Goal: Check status: Check status

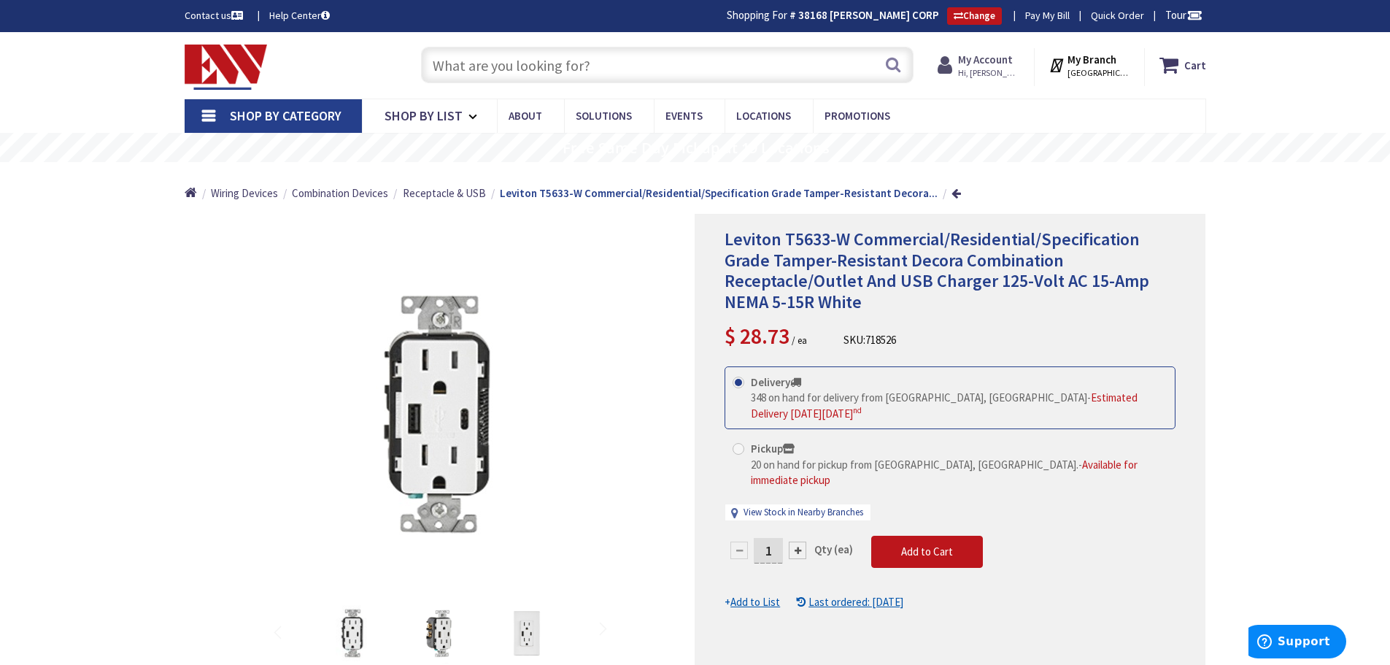
click at [986, 64] on strong "My Account" at bounding box center [985, 60] width 55 height 14
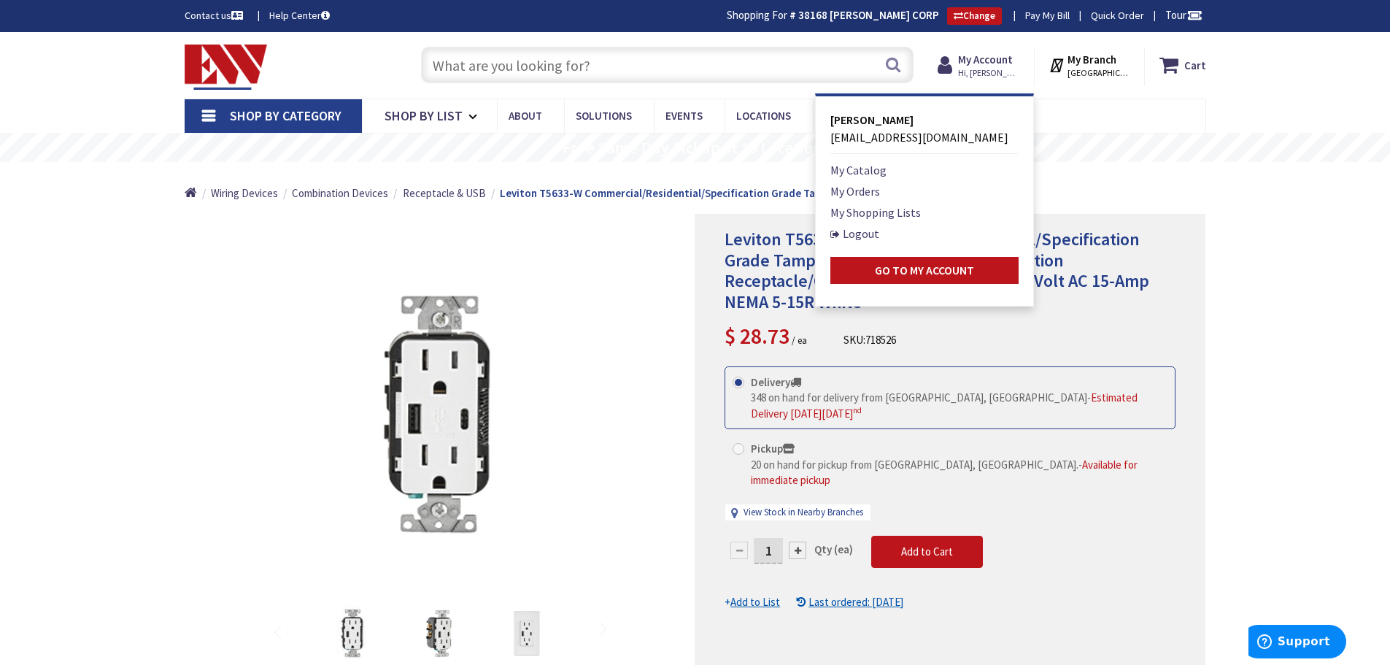
click at [886, 196] on li "My Orders" at bounding box center [924, 191] width 188 height 18
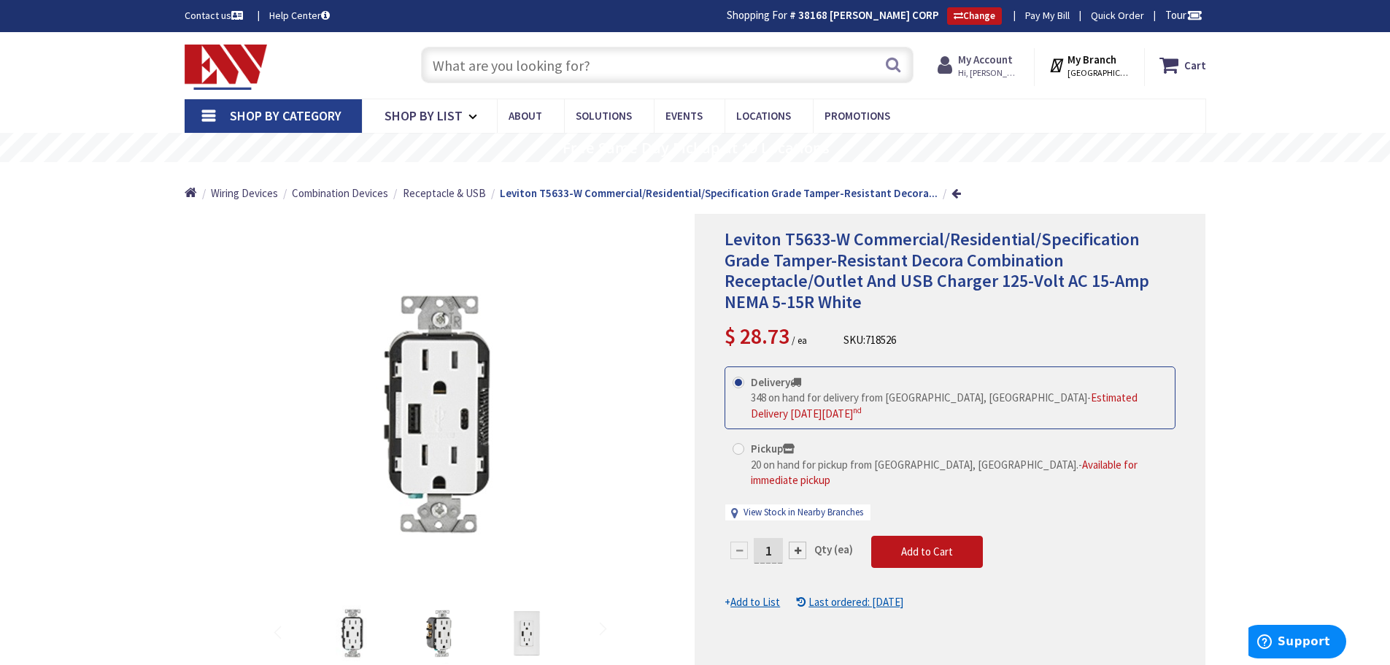
click at [958, 67] on icon at bounding box center [947, 65] width 20 height 26
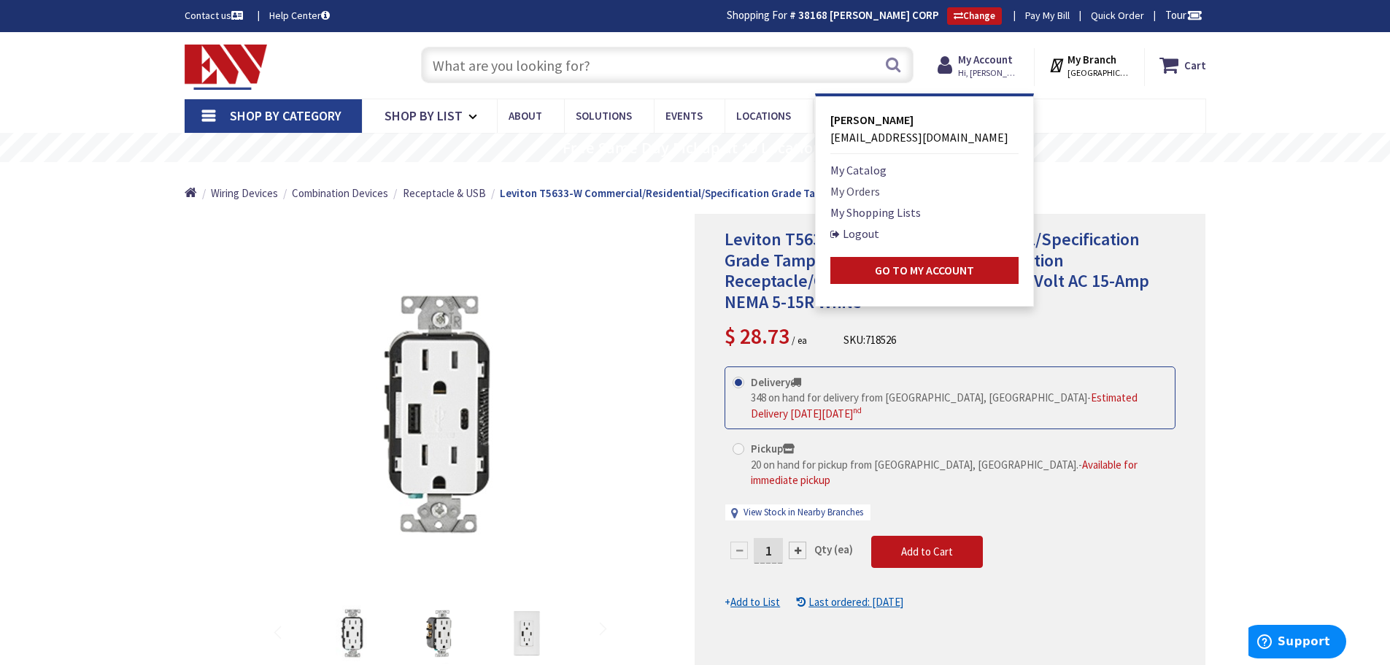
click at [857, 193] on link "My Orders" at bounding box center [855, 191] width 50 height 18
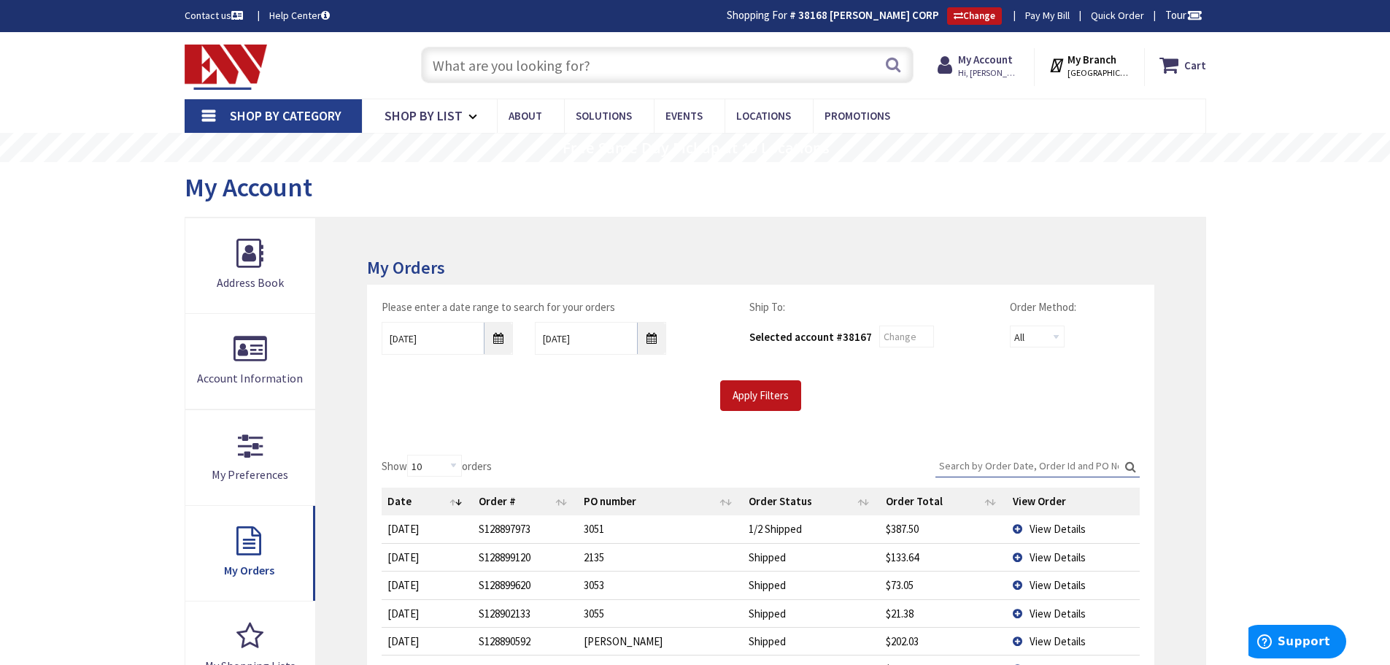
type input "[GEOGRAPHIC_DATA], [GEOGRAPHIC_DATA]"
click at [1044, 584] on span "View Details" at bounding box center [1057, 585] width 56 height 14
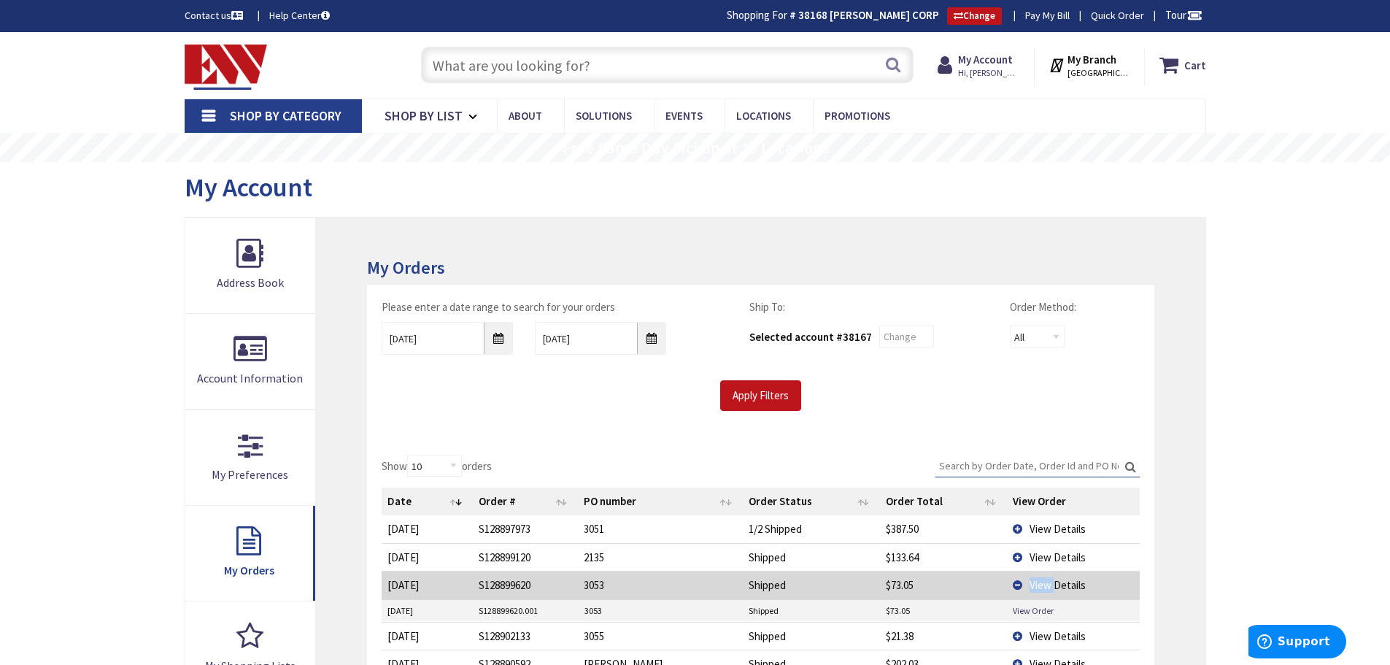
click at [1044, 584] on span "View Details" at bounding box center [1057, 585] width 56 height 14
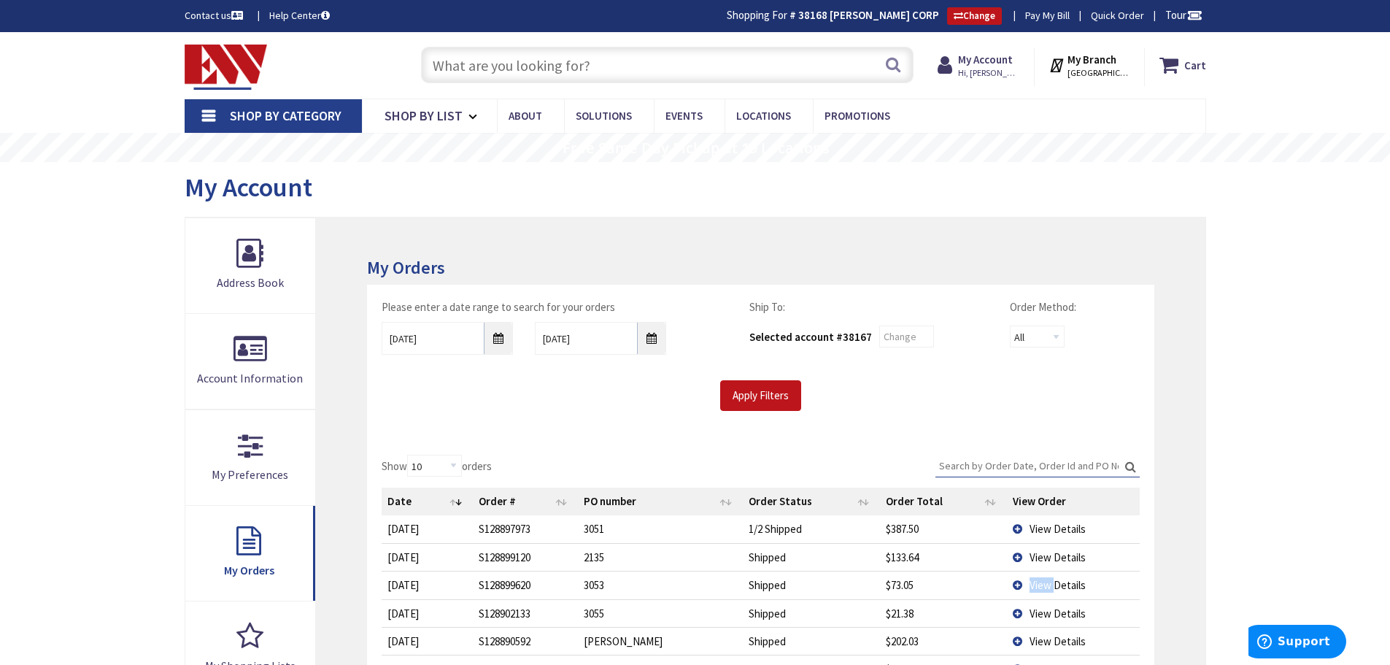
click at [1044, 584] on span "View Details" at bounding box center [1057, 585] width 56 height 14
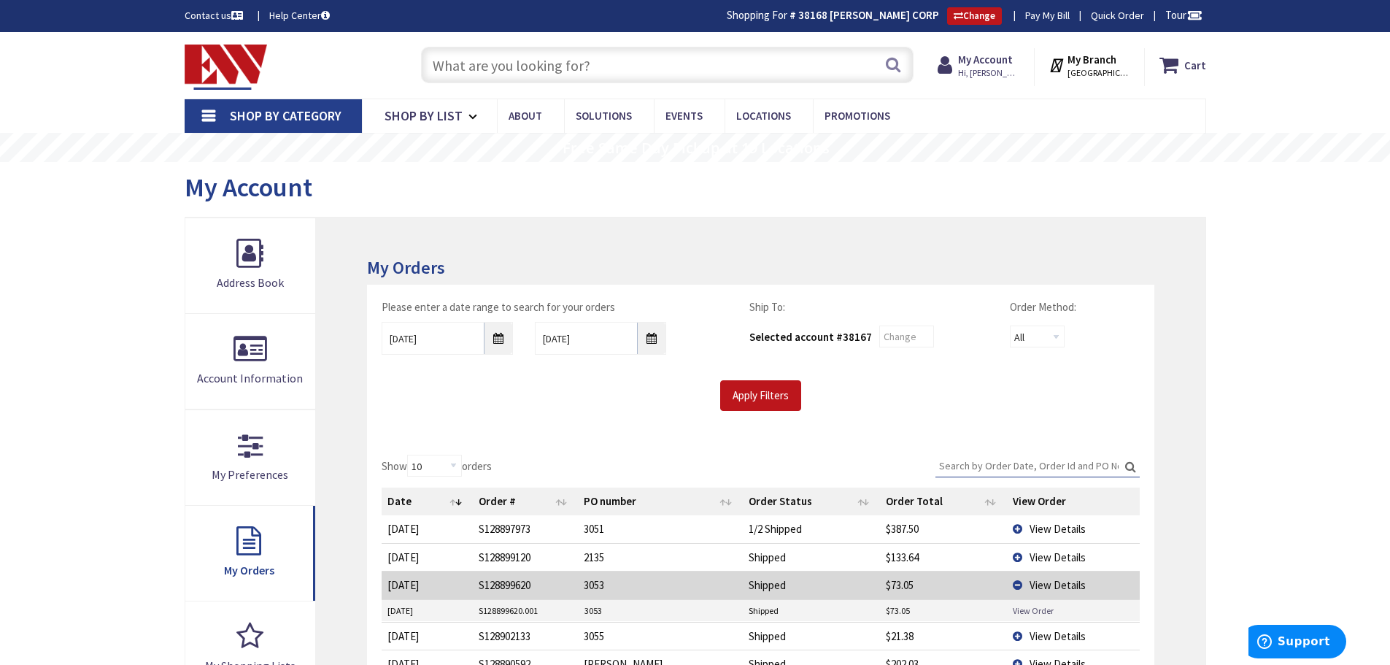
click at [1041, 605] on link "View Order" at bounding box center [1033, 610] width 41 height 12
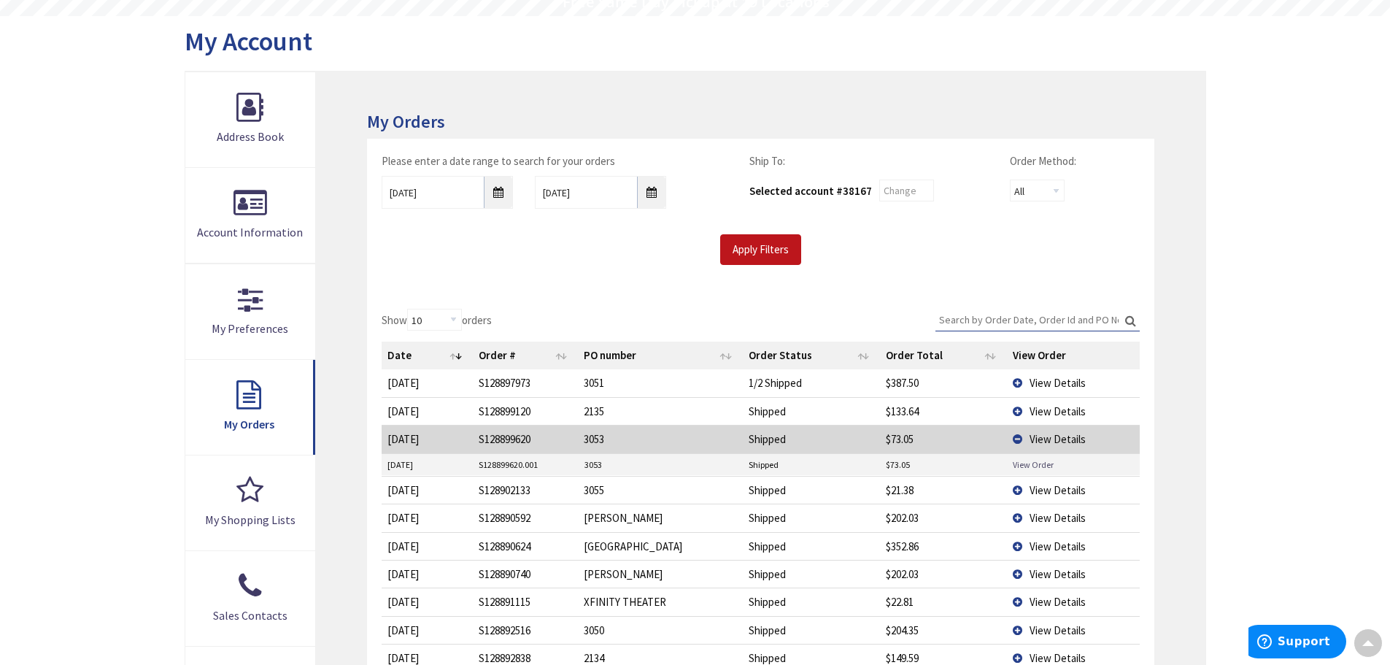
scroll to position [219, 0]
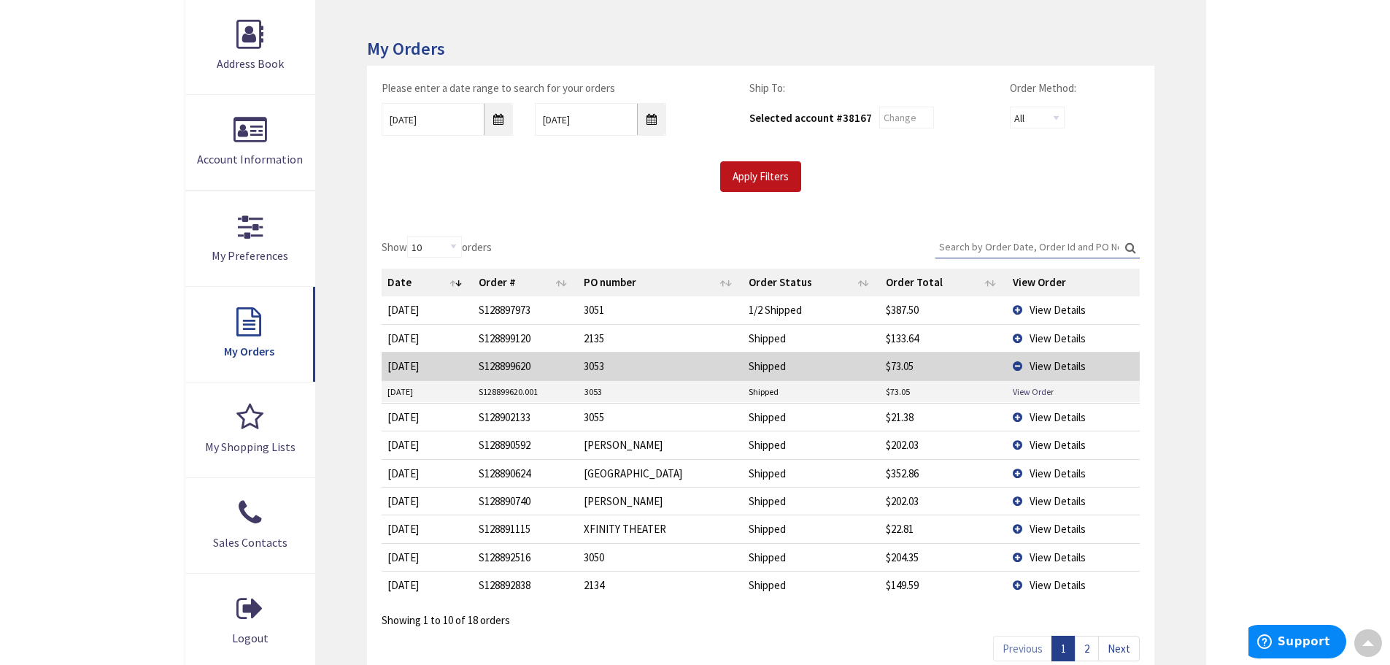
click at [1114, 650] on link "Next" at bounding box center [1119, 648] width 42 height 26
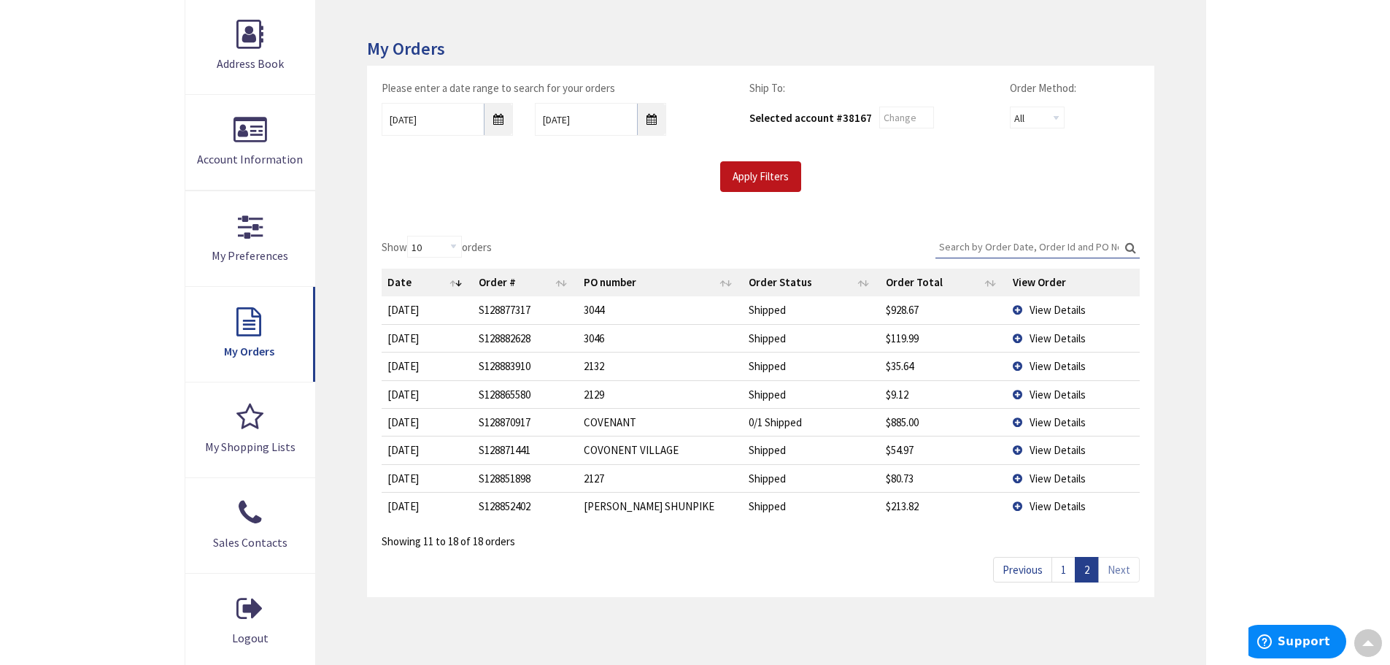
click at [614, 335] on td "3046" at bounding box center [660, 338] width 164 height 28
click at [1036, 339] on span "View Details" at bounding box center [1057, 338] width 56 height 14
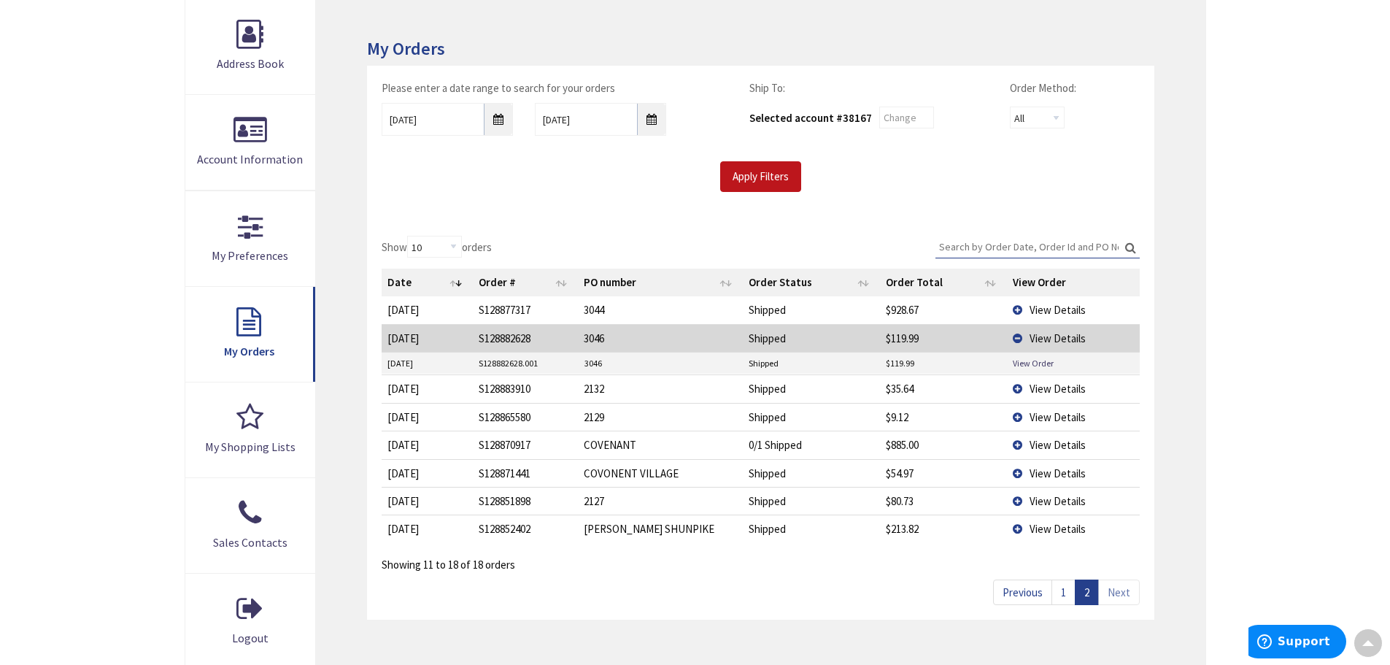
click at [1028, 371] on td "View Order" at bounding box center [1073, 363] width 132 height 22
click at [1032, 362] on link "View Order" at bounding box center [1033, 363] width 41 height 12
click at [1053, 592] on link "1" at bounding box center [1063, 592] width 24 height 26
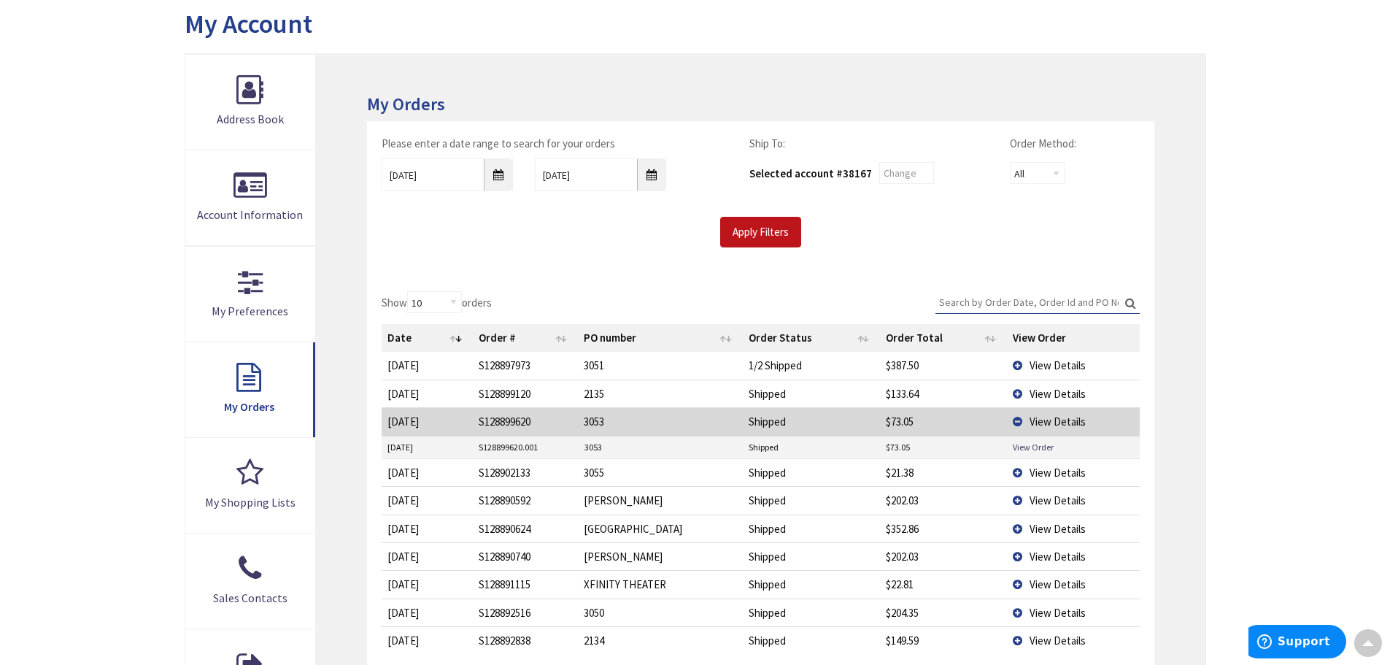
scroll to position [146, 0]
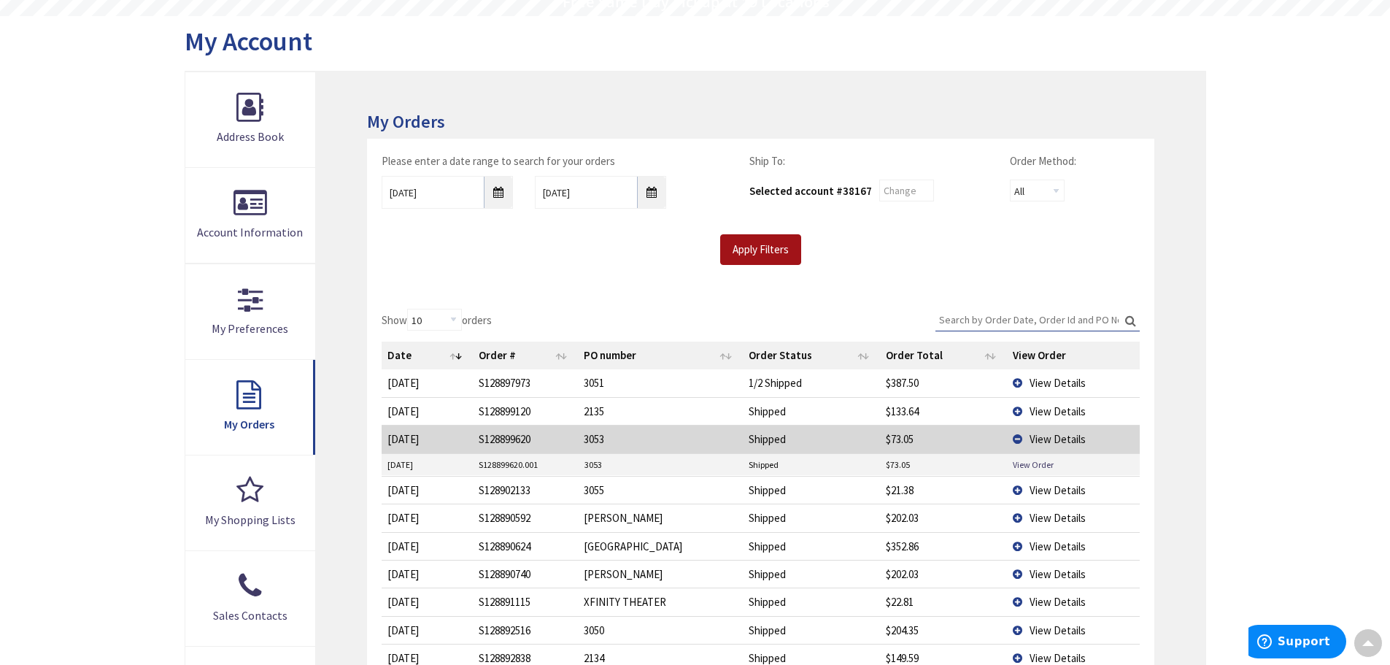
click at [775, 243] on input "Apply Filters" at bounding box center [760, 249] width 81 height 31
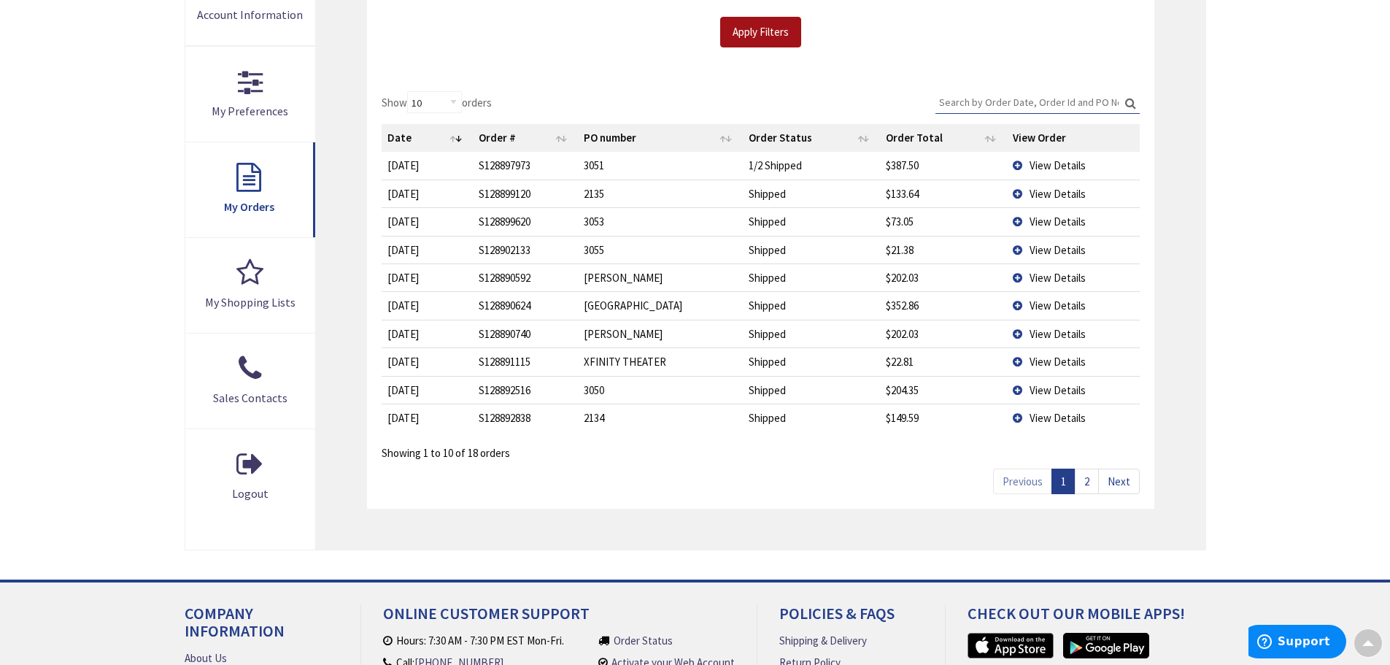
scroll to position [365, 0]
click at [1113, 477] on link "Next" at bounding box center [1119, 480] width 42 height 26
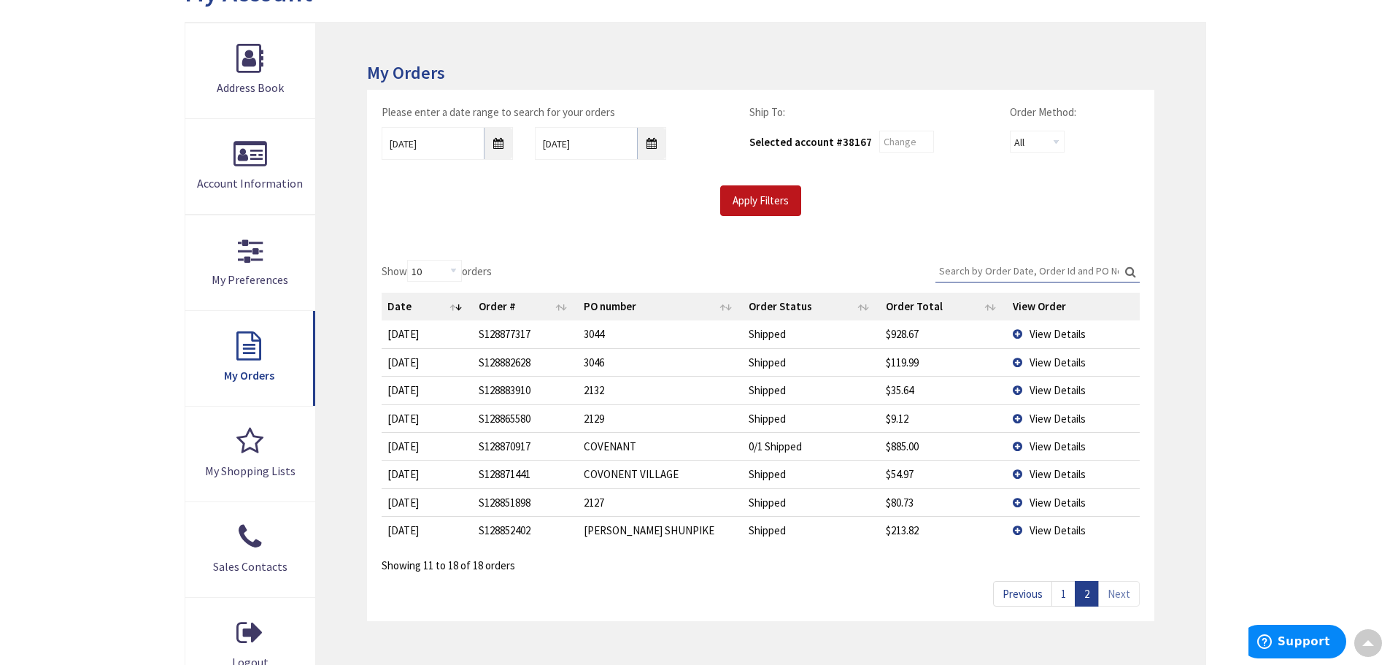
scroll to position [146, 0]
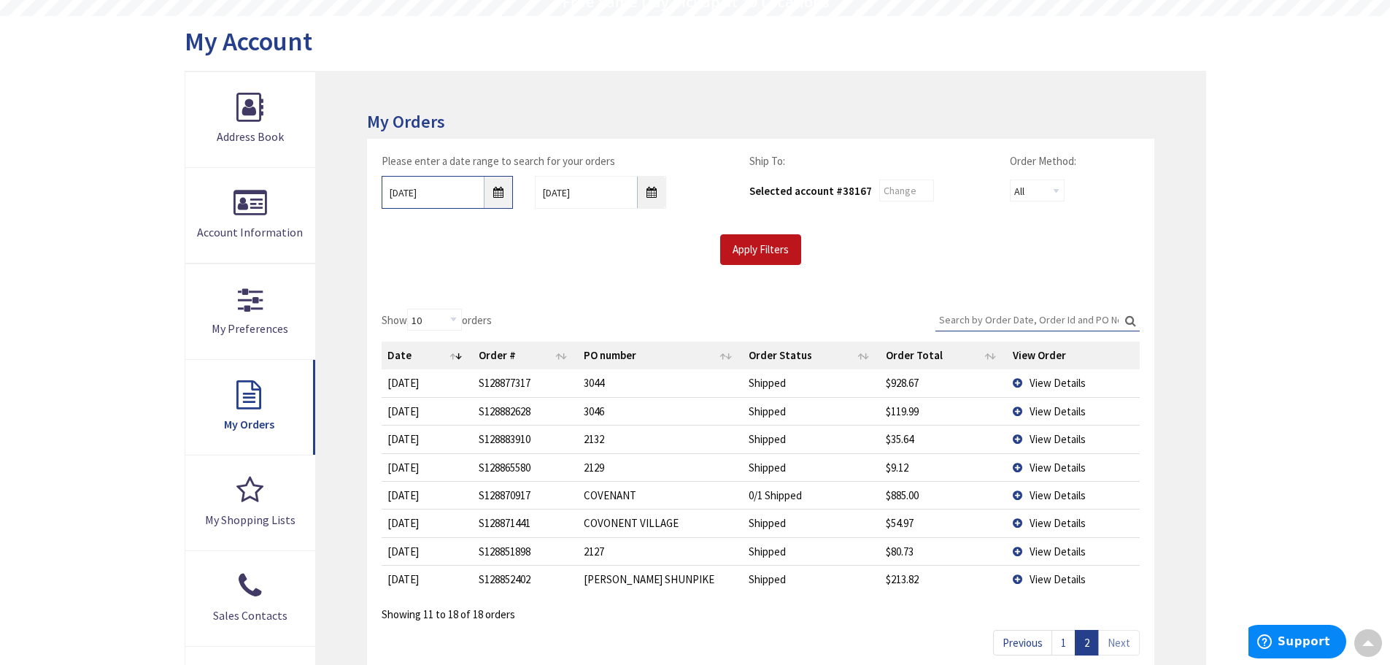
click at [494, 193] on input "[DATE]" at bounding box center [447, 192] width 131 height 33
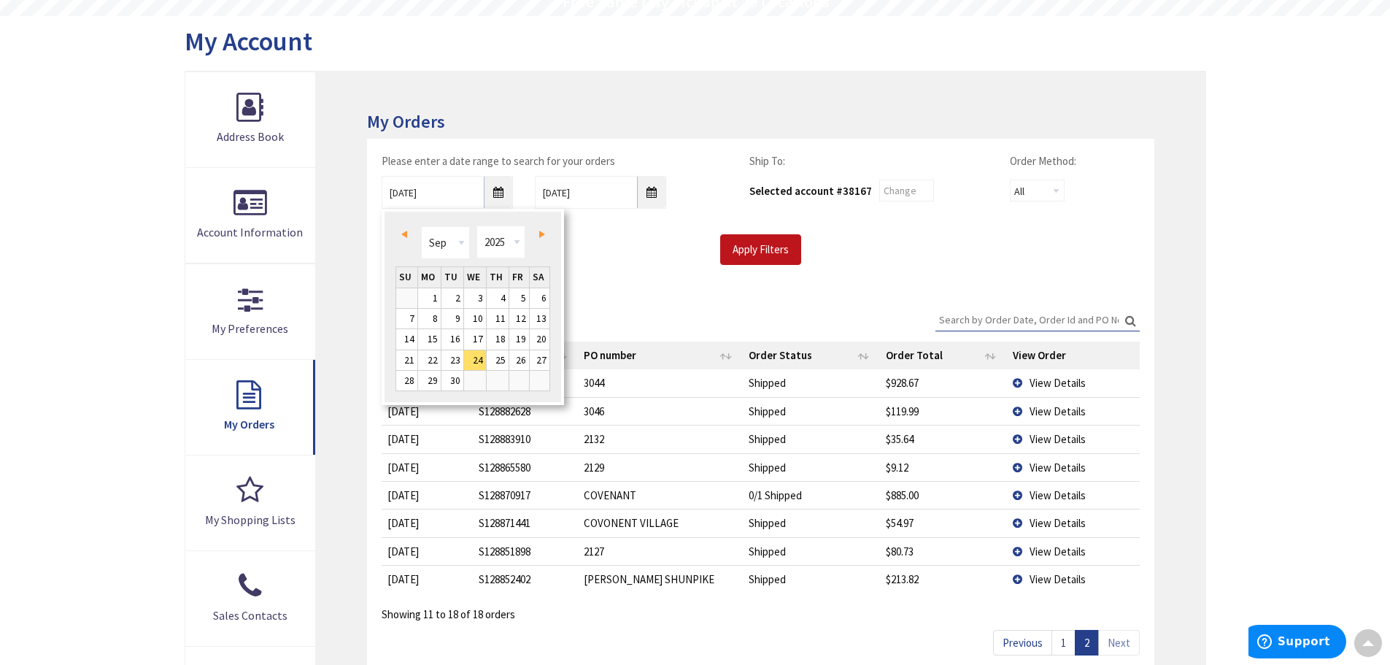
click at [406, 229] on link "Prev" at bounding box center [407, 234] width 20 height 20
type input "[DATE]"
click at [655, 251] on div "Apply Filters" at bounding box center [760, 249] width 779 height 31
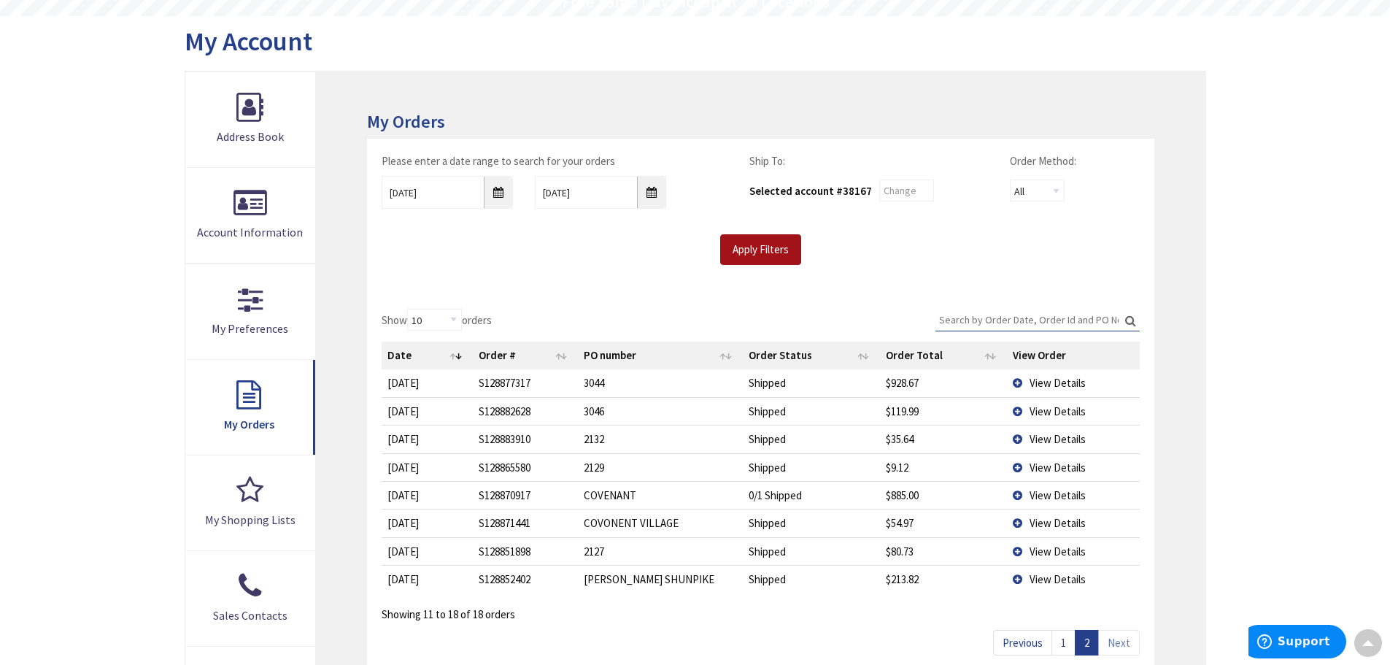
click at [754, 250] on input "Apply Filters" at bounding box center [760, 249] width 81 height 31
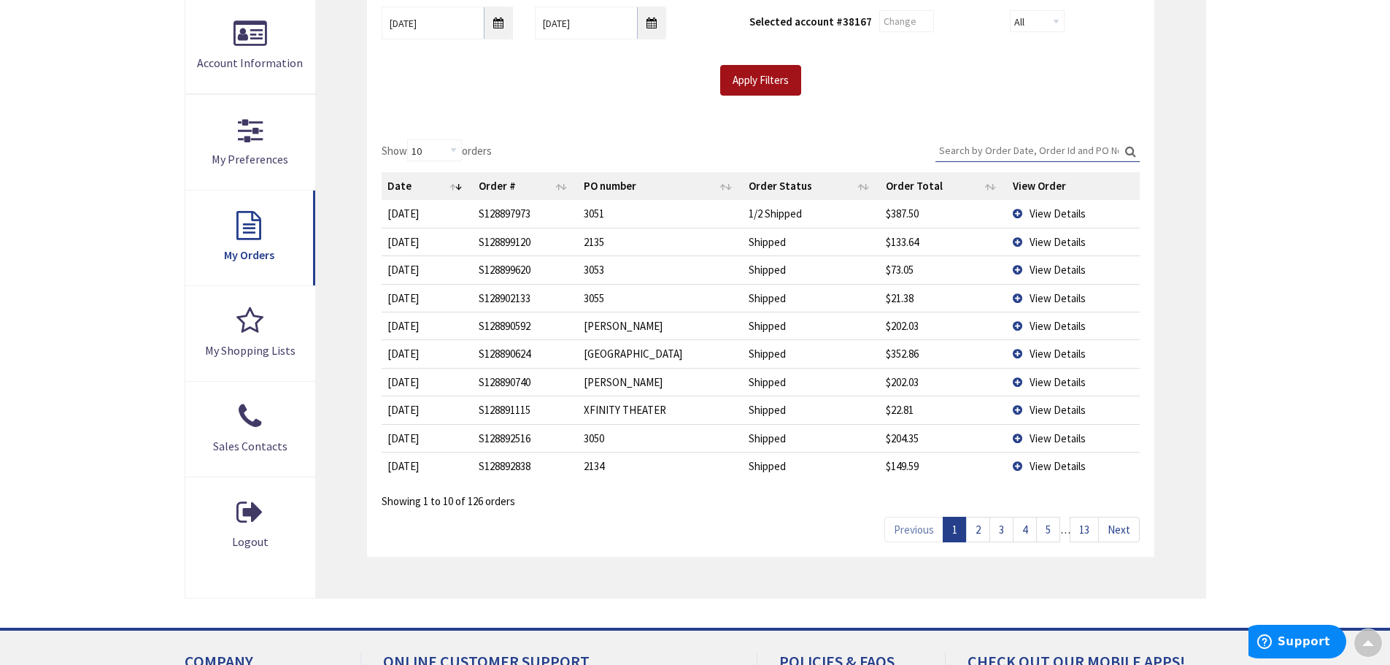
scroll to position [365, 0]
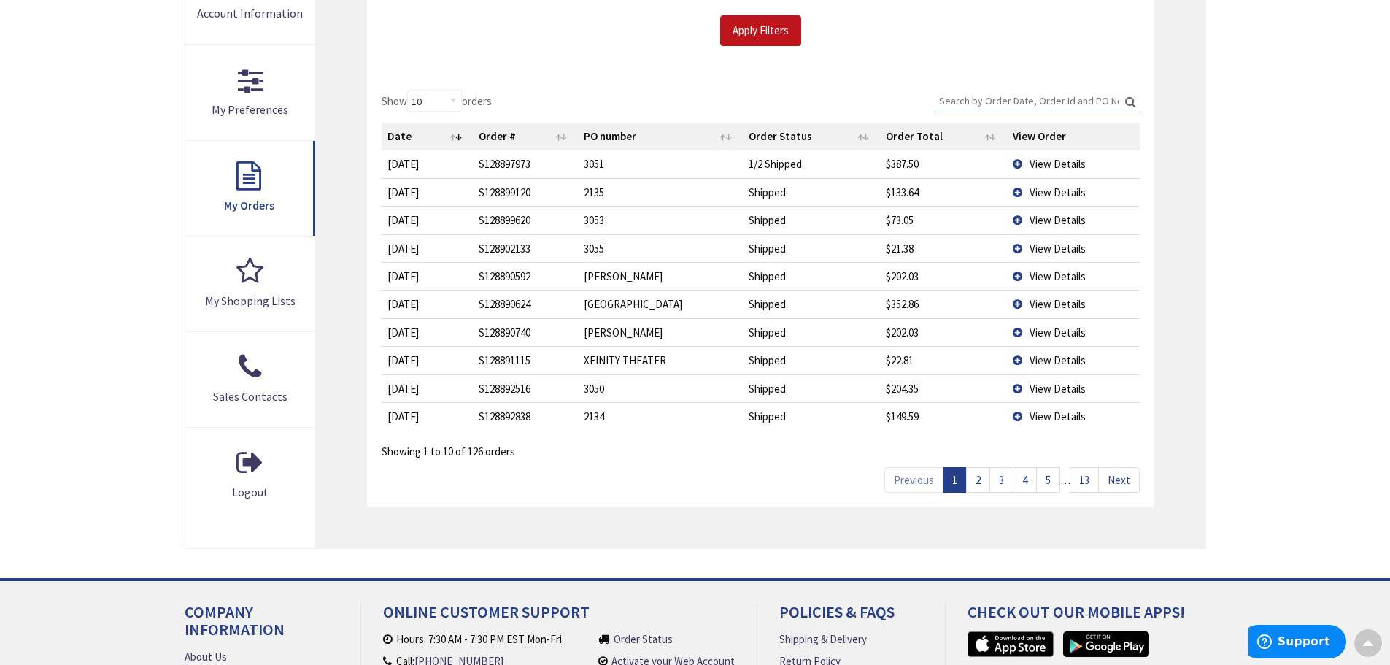
click at [974, 475] on link "2" at bounding box center [978, 480] width 24 height 26
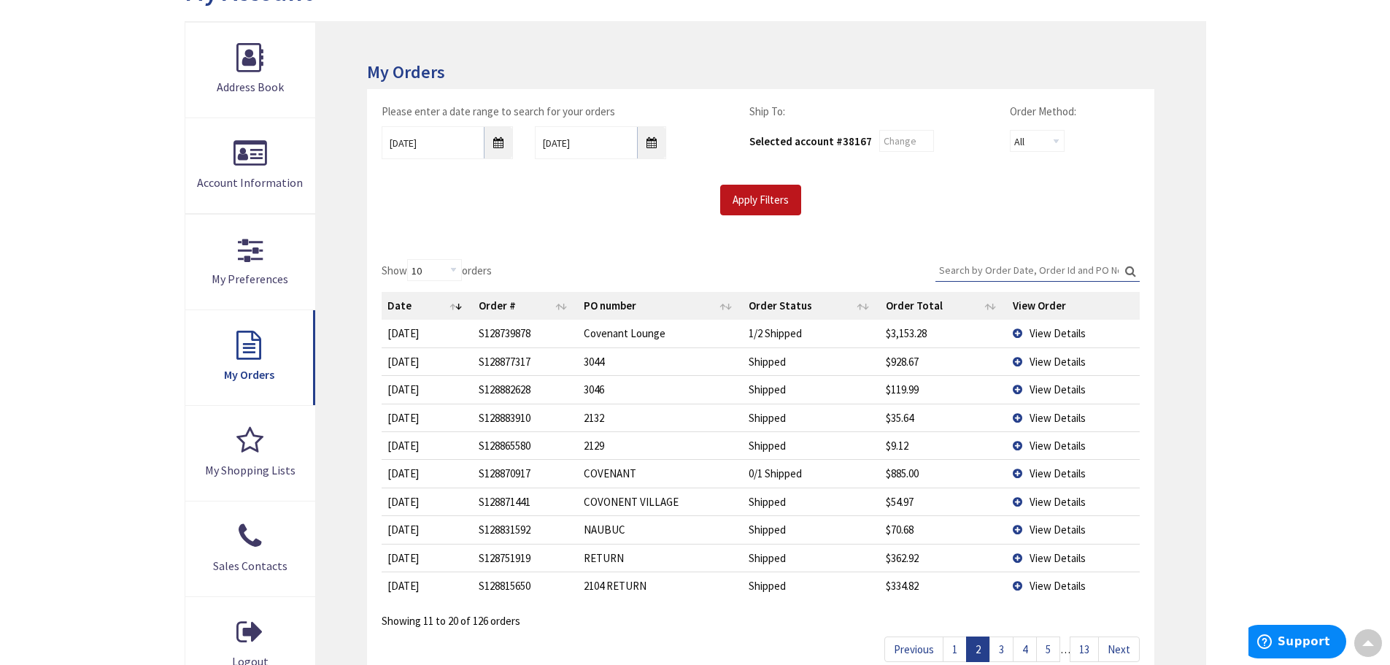
scroll to position [219, 0]
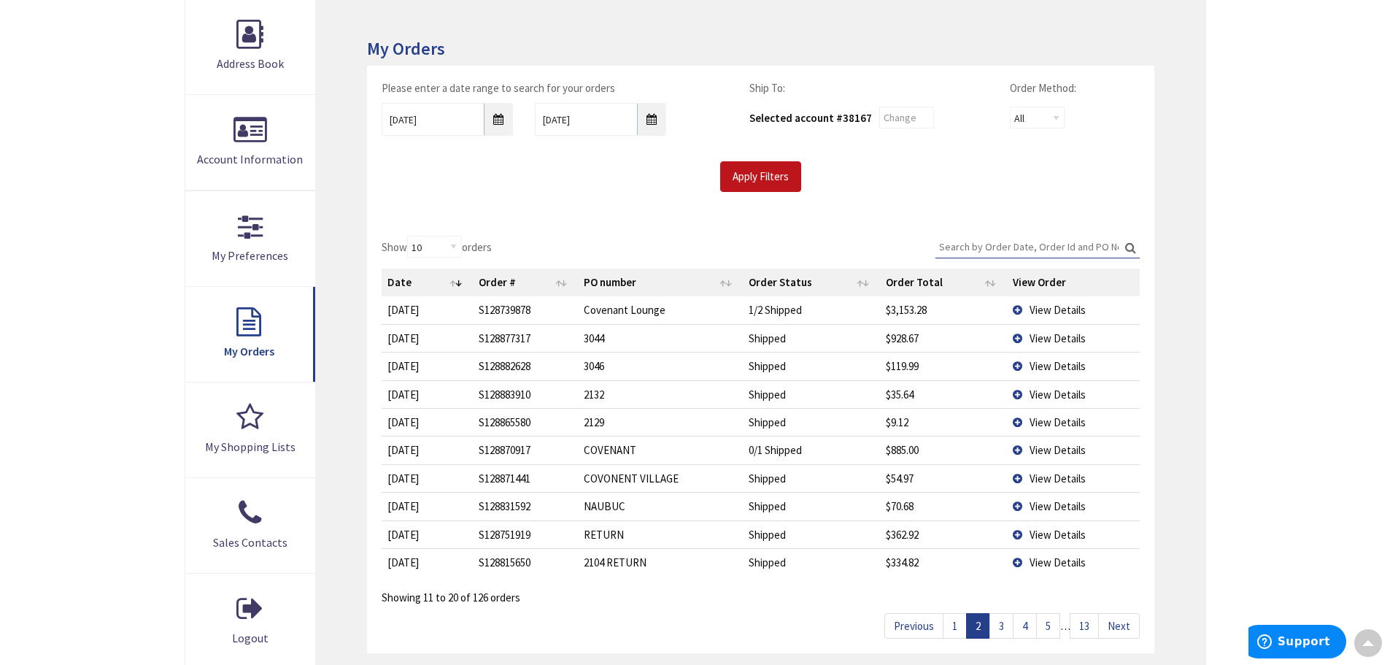
click at [1003, 627] on link "3" at bounding box center [1001, 626] width 24 height 26
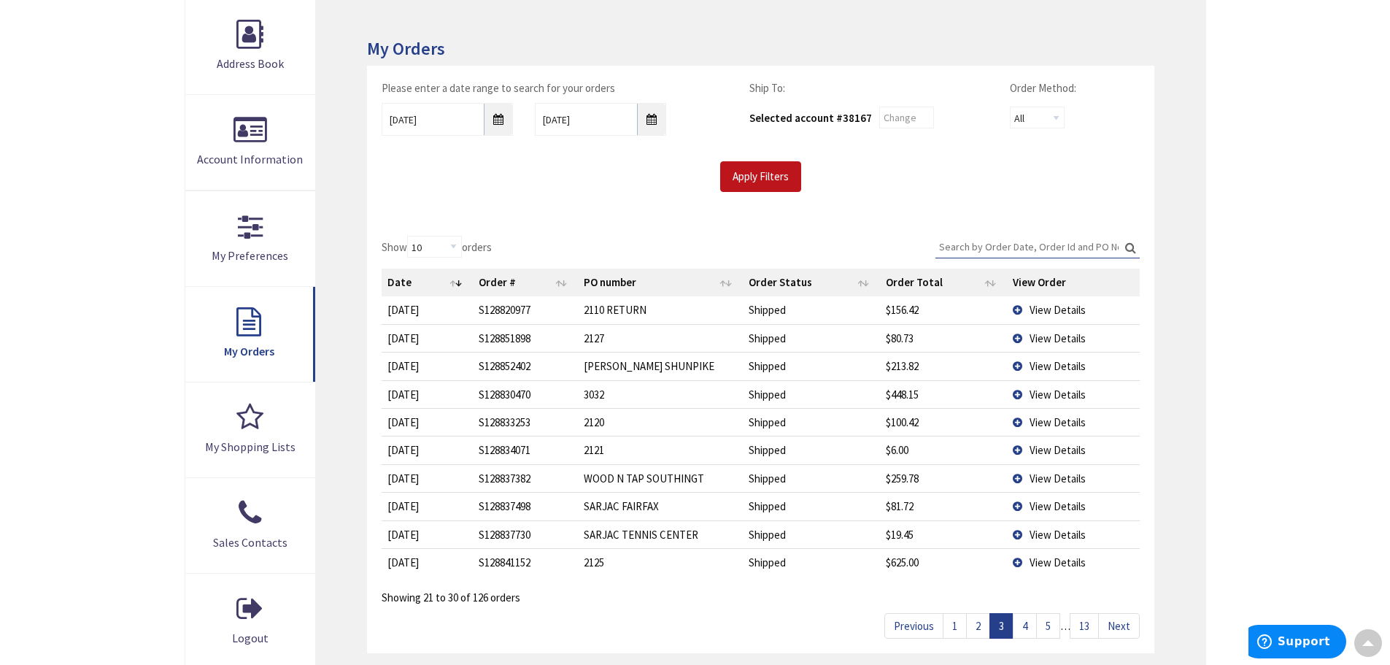
click at [1025, 629] on link "4" at bounding box center [1025, 626] width 24 height 26
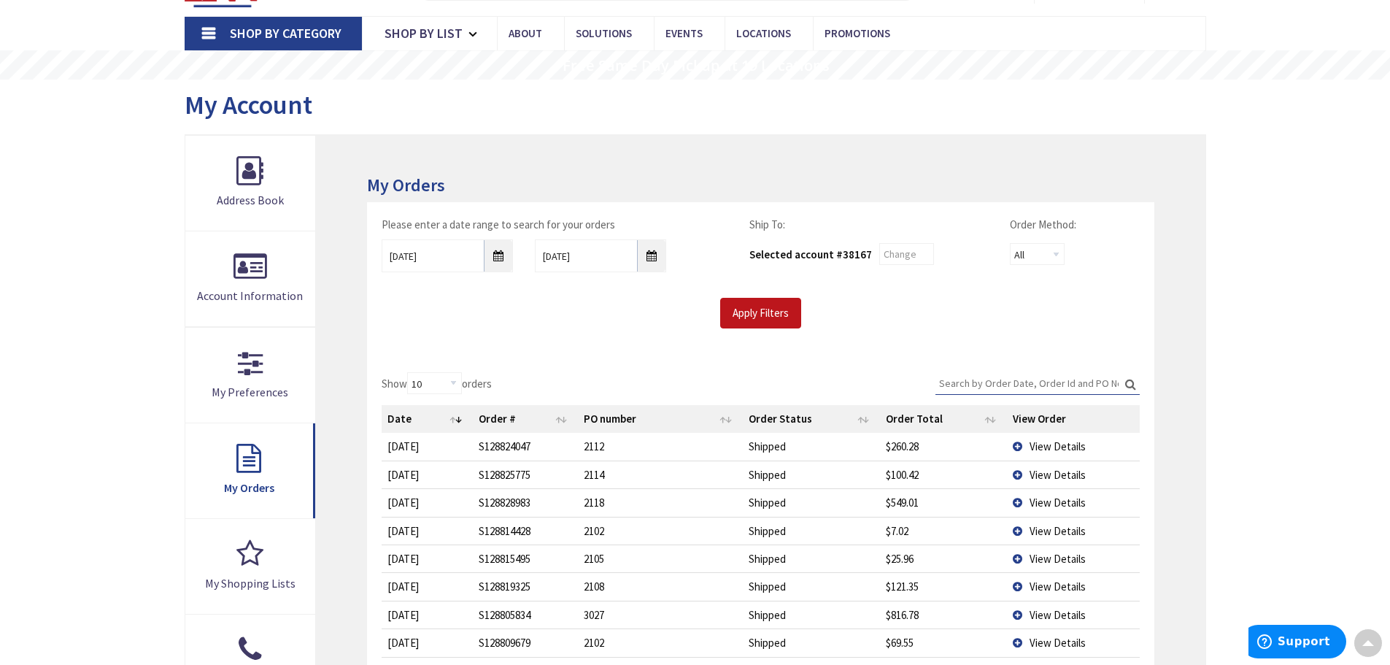
scroll to position [0, 0]
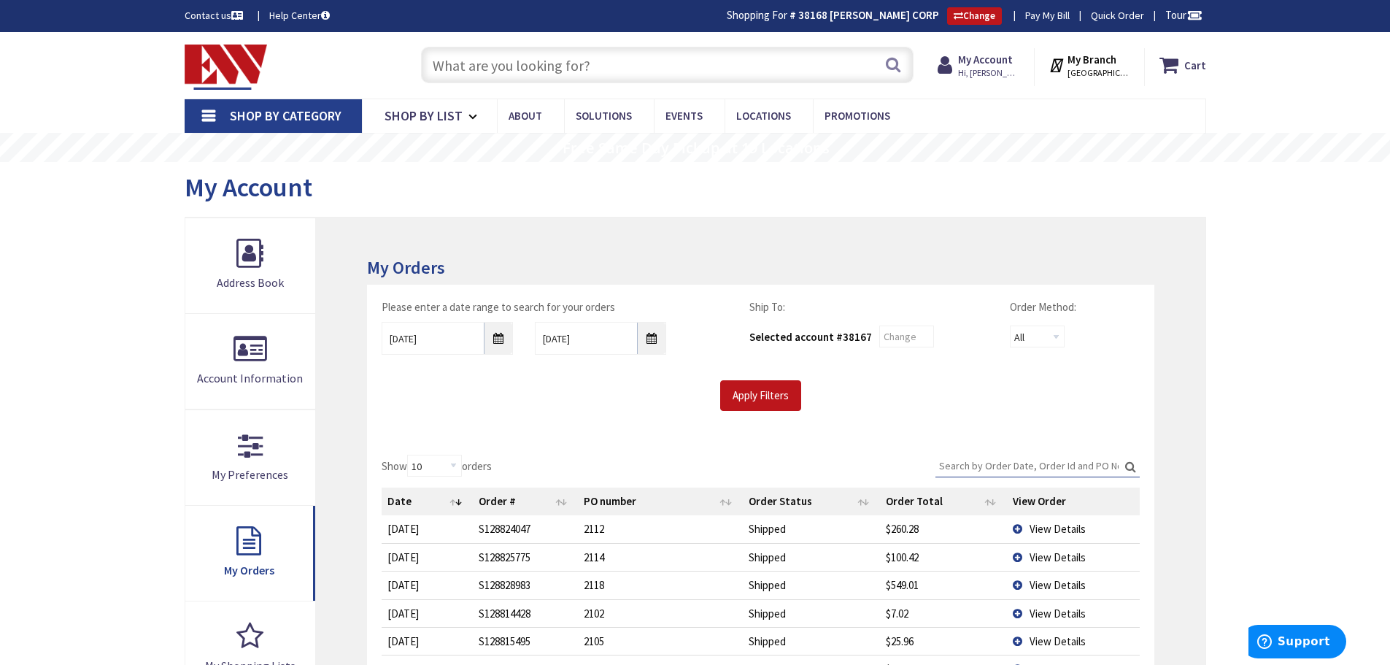
click at [533, 66] on input "text" at bounding box center [667, 65] width 492 height 36
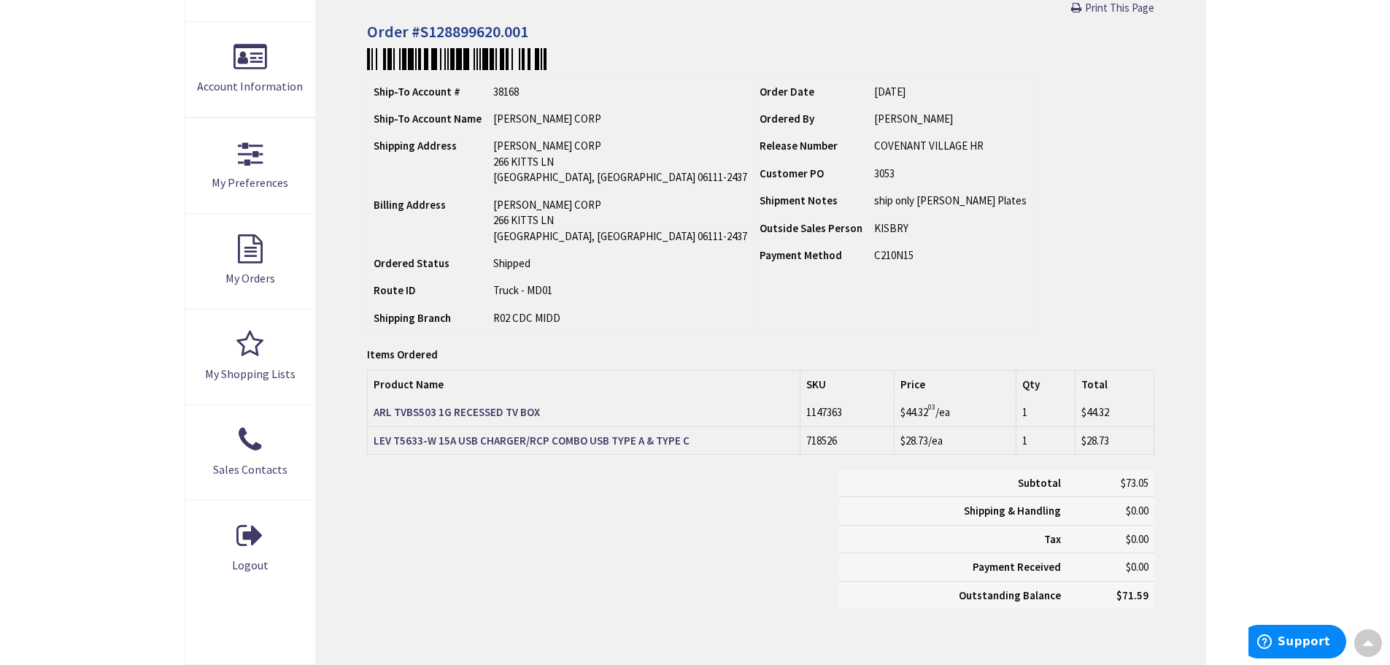
scroll to position [294, 0]
